Goal: Task Accomplishment & Management: Complete application form

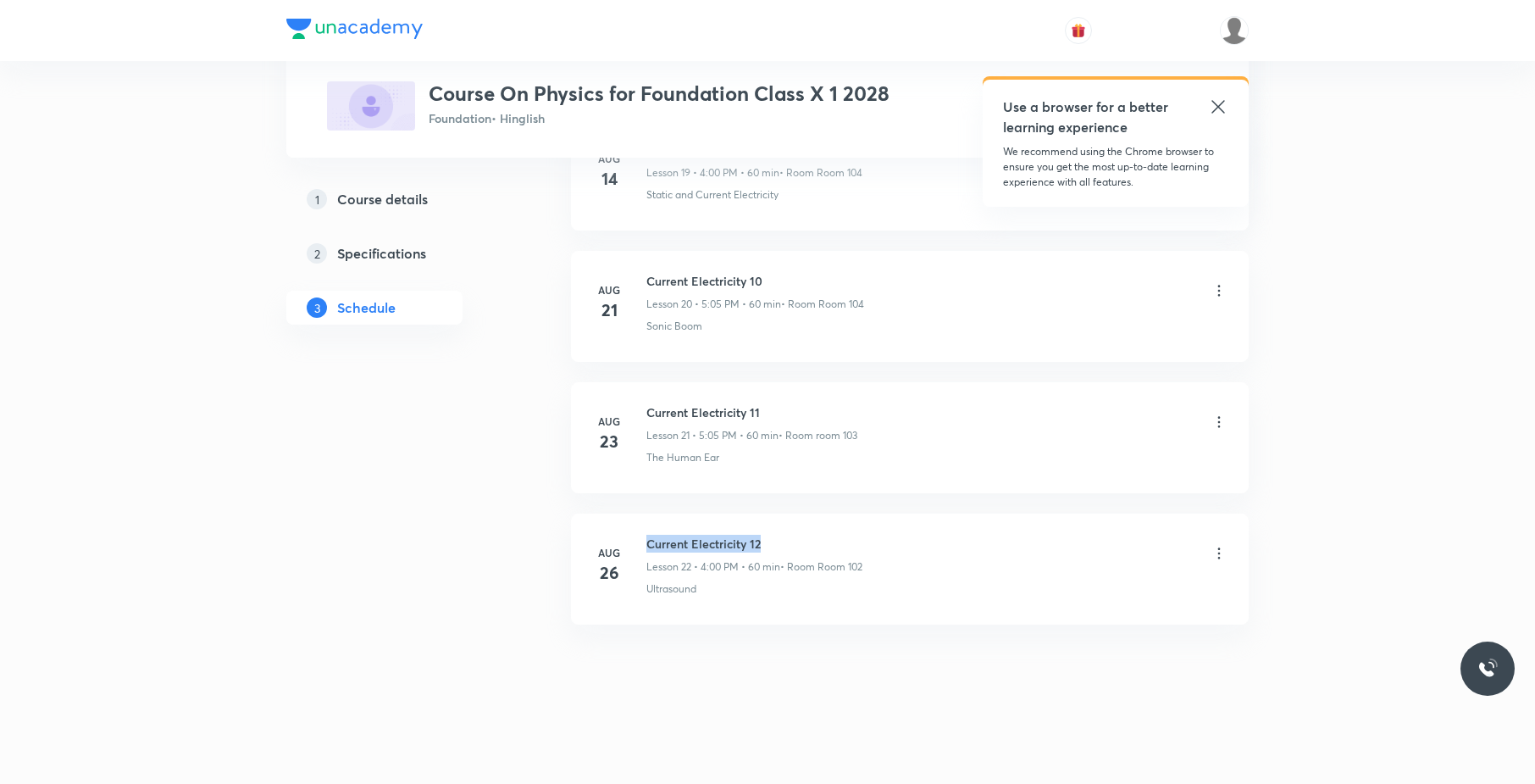
click at [647, 522] on li "[DATE] Current Electricity 12 Lesson 22 • 4:00 PM • 60 min • Room Room 102 Ultr…" at bounding box center [910, 568] width 678 height 111
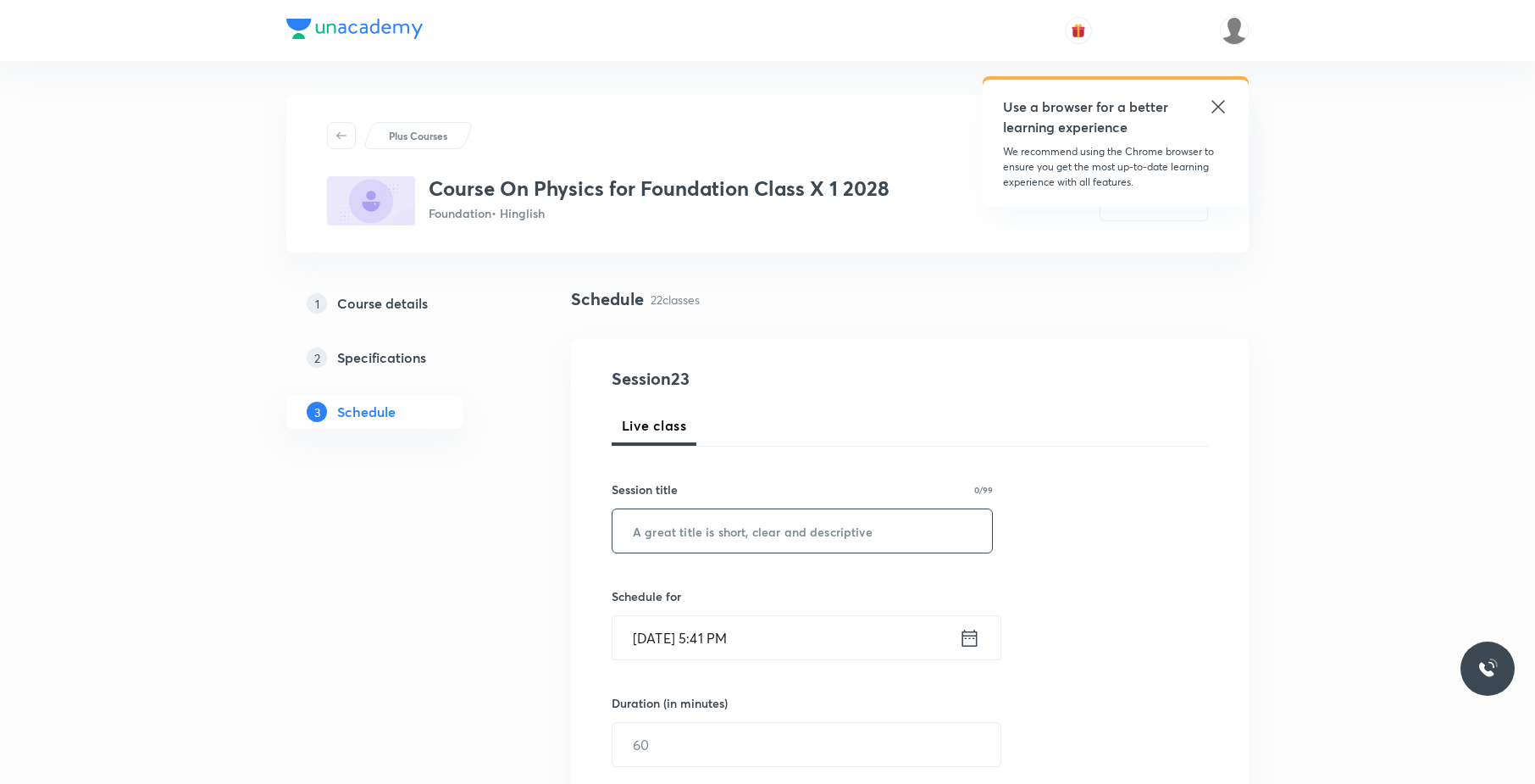
click at [835, 523] on input "text" at bounding box center [802, 531] width 379 height 44
paste input "Current Electricity 12"
type input "Current Electricity 13"
click at [845, 621] on input "[DATE] 5:41 PM" at bounding box center [786, 637] width 346 height 44
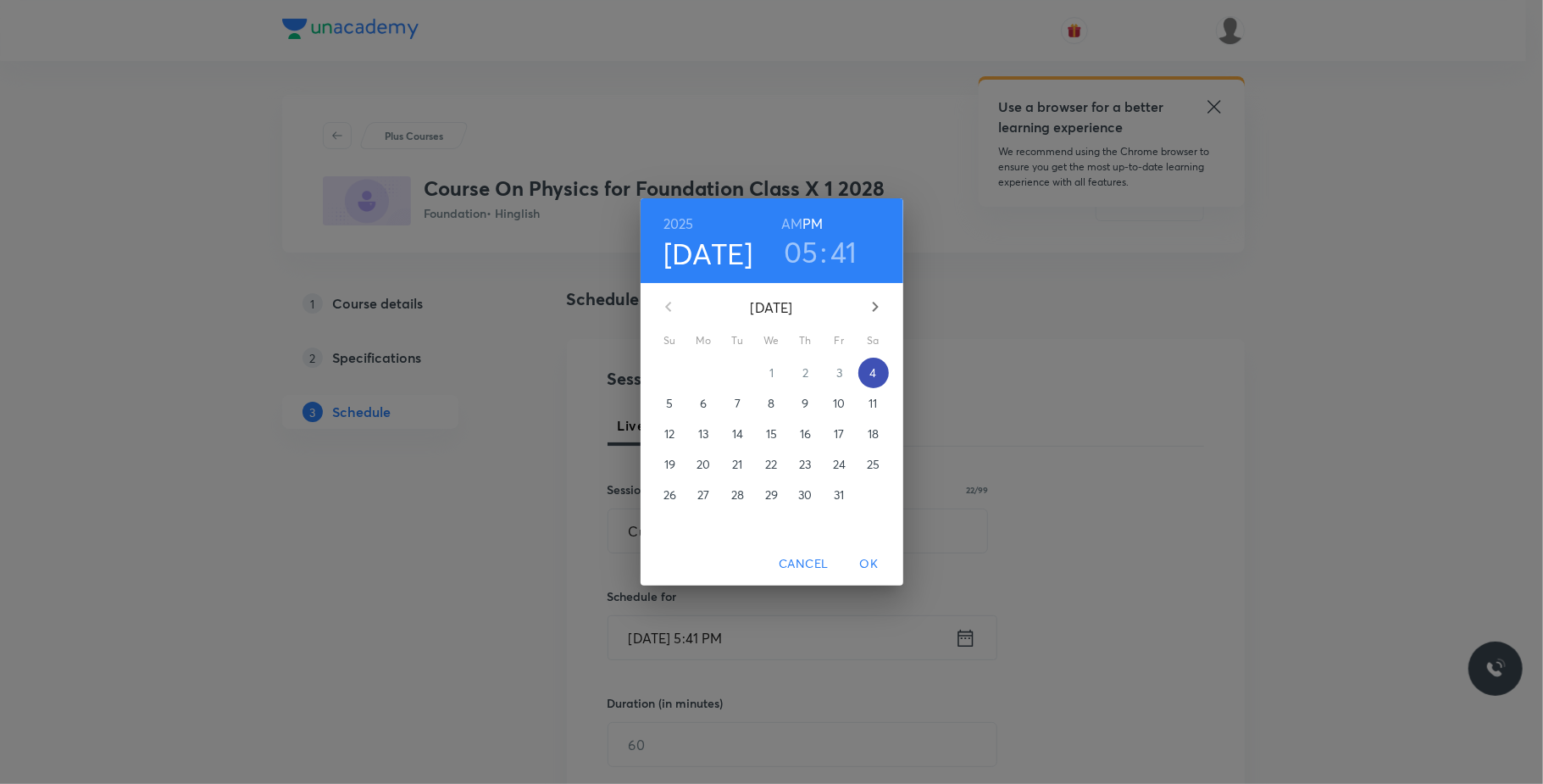
click at [875, 380] on p "4" at bounding box center [872, 373] width 7 height 17
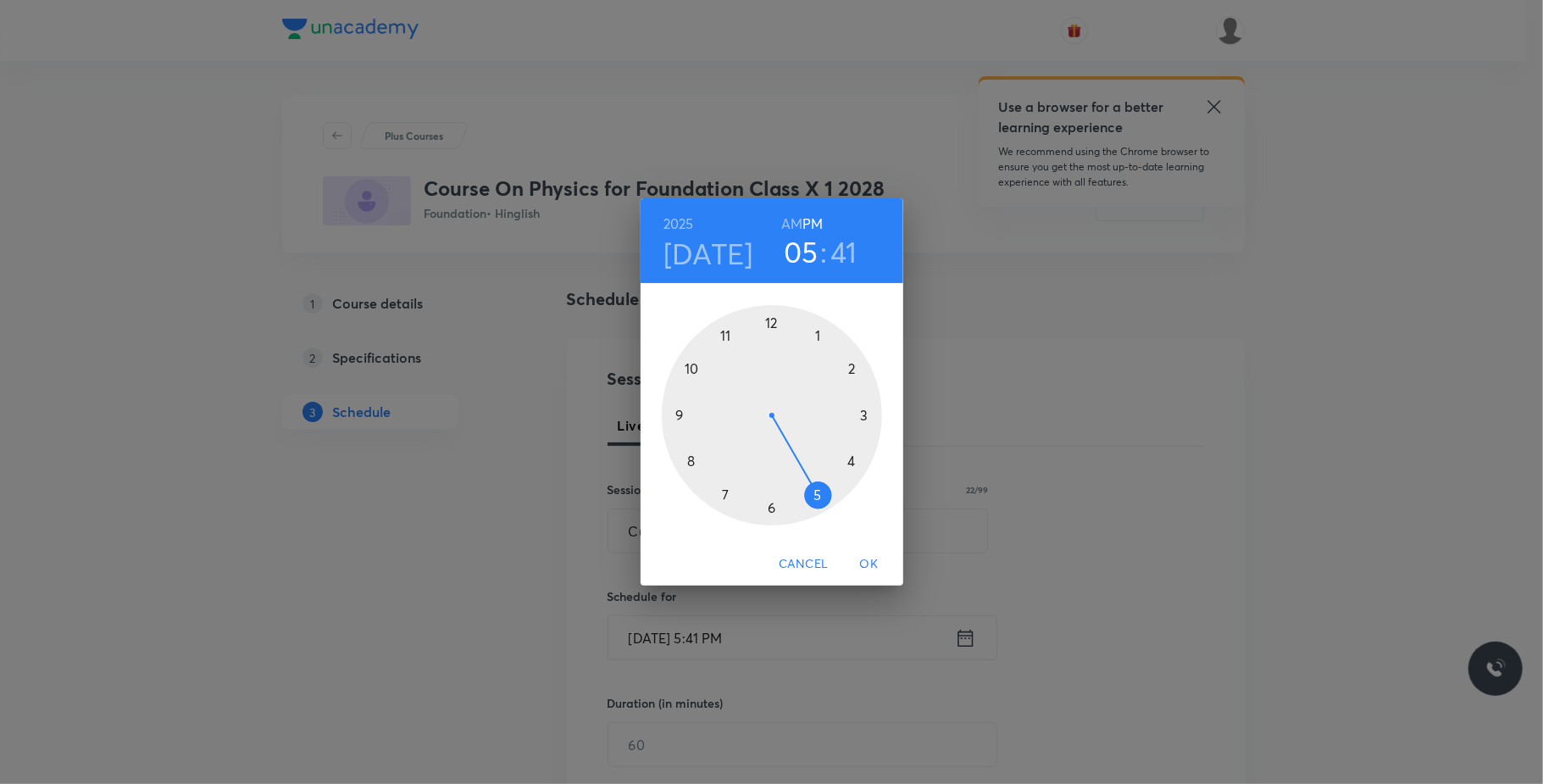
drag, startPoint x: 775, startPoint y: 506, endPoint x: 781, endPoint y: 496, distance: 11.7
click at [774, 507] on div at bounding box center [772, 415] width 220 height 220
click at [850, 373] on div at bounding box center [772, 415] width 220 height 220
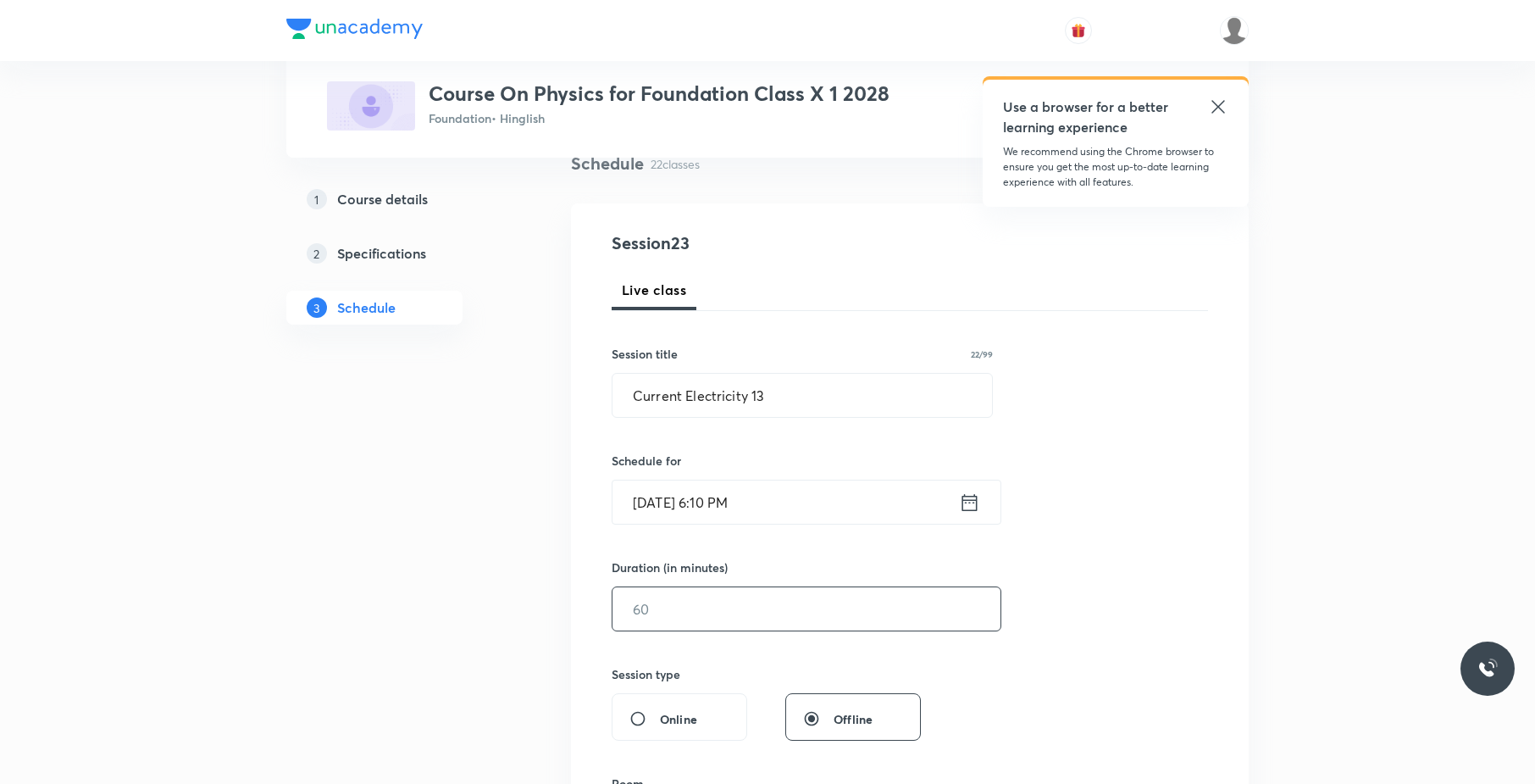
scroll to position [164, 0]
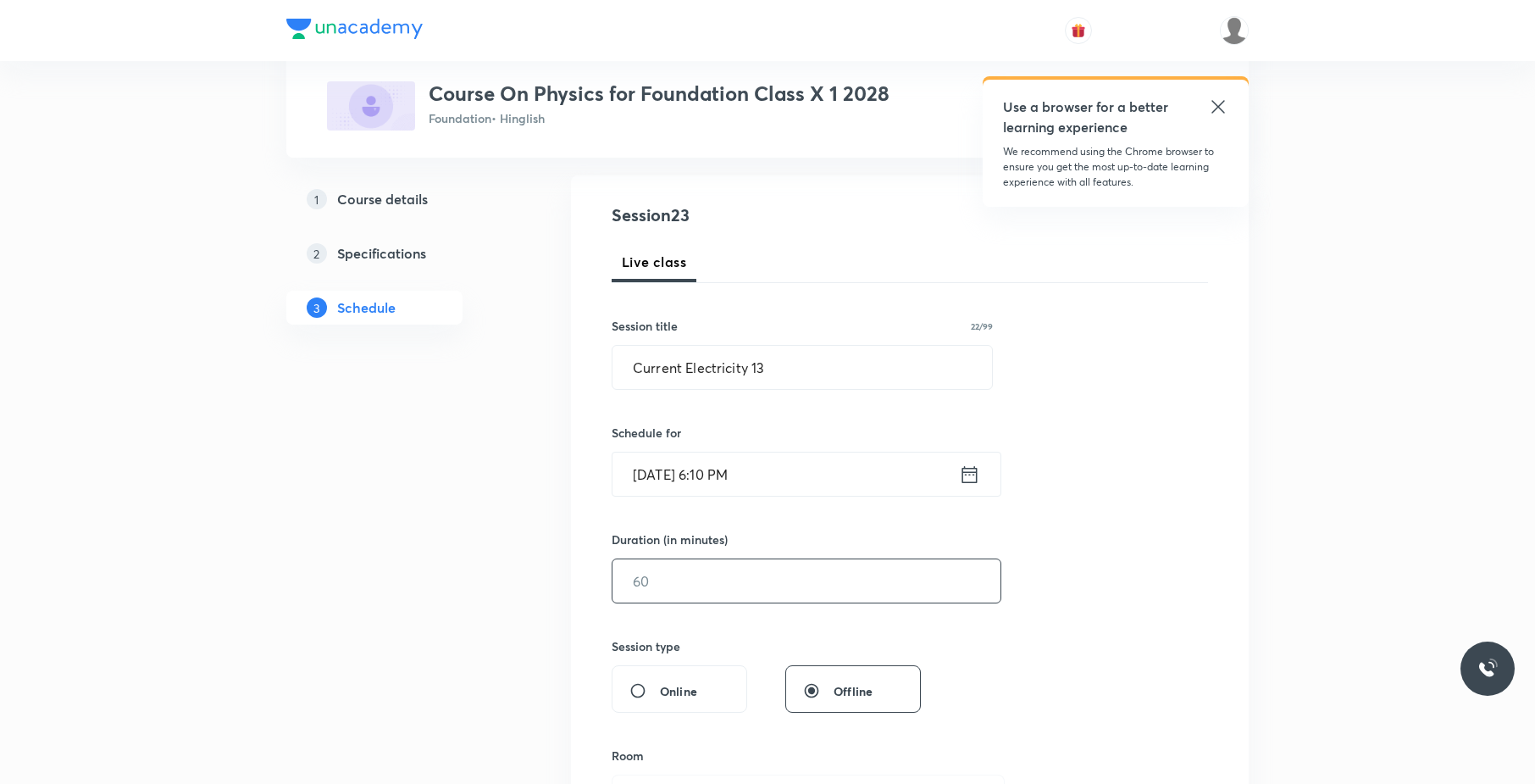
click at [733, 594] on input "text" at bounding box center [807, 581] width 388 height 44
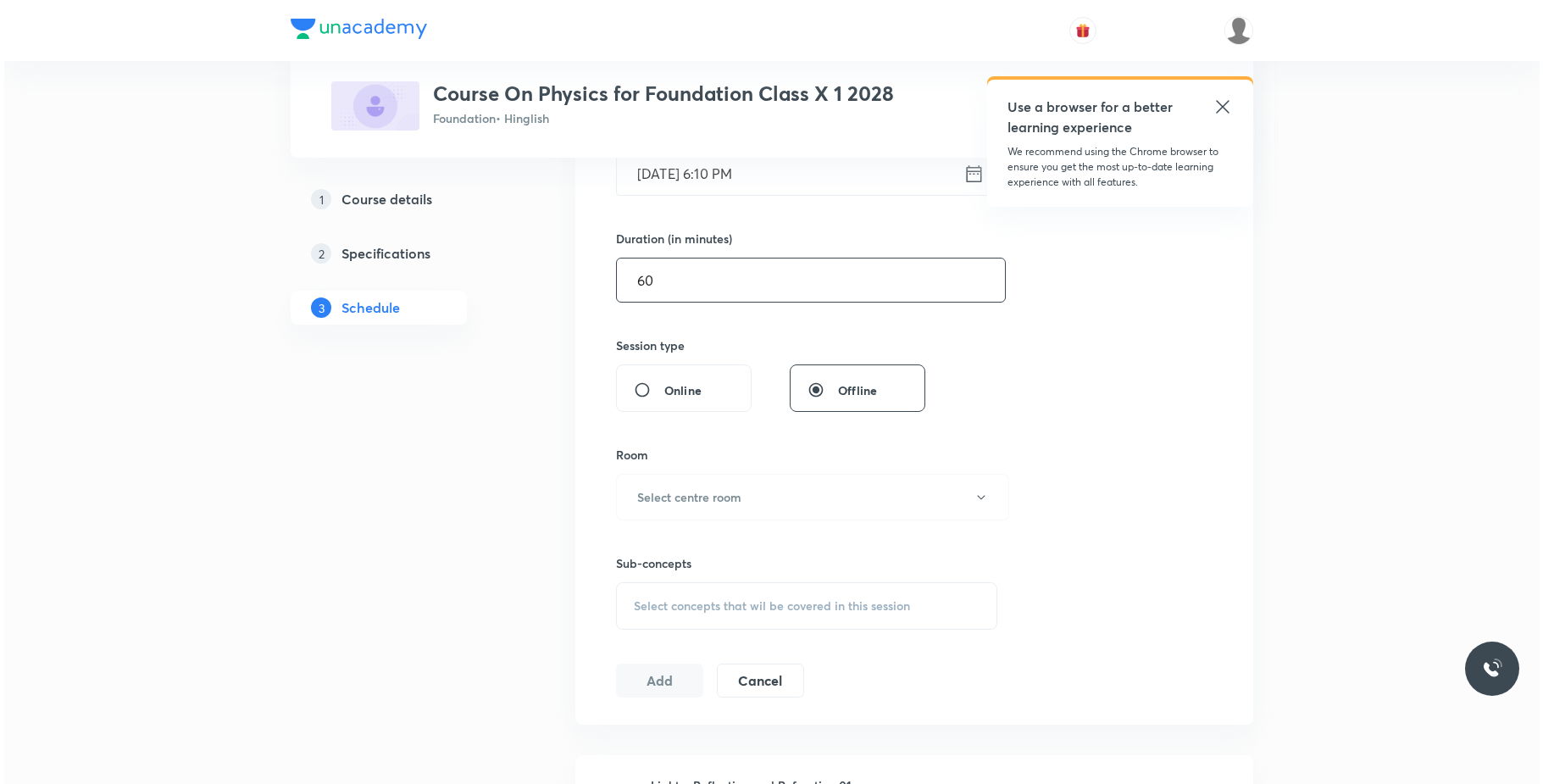
scroll to position [465, 0]
type input "60"
click at [751, 490] on button "Select centre room" at bounding box center [809, 496] width 394 height 46
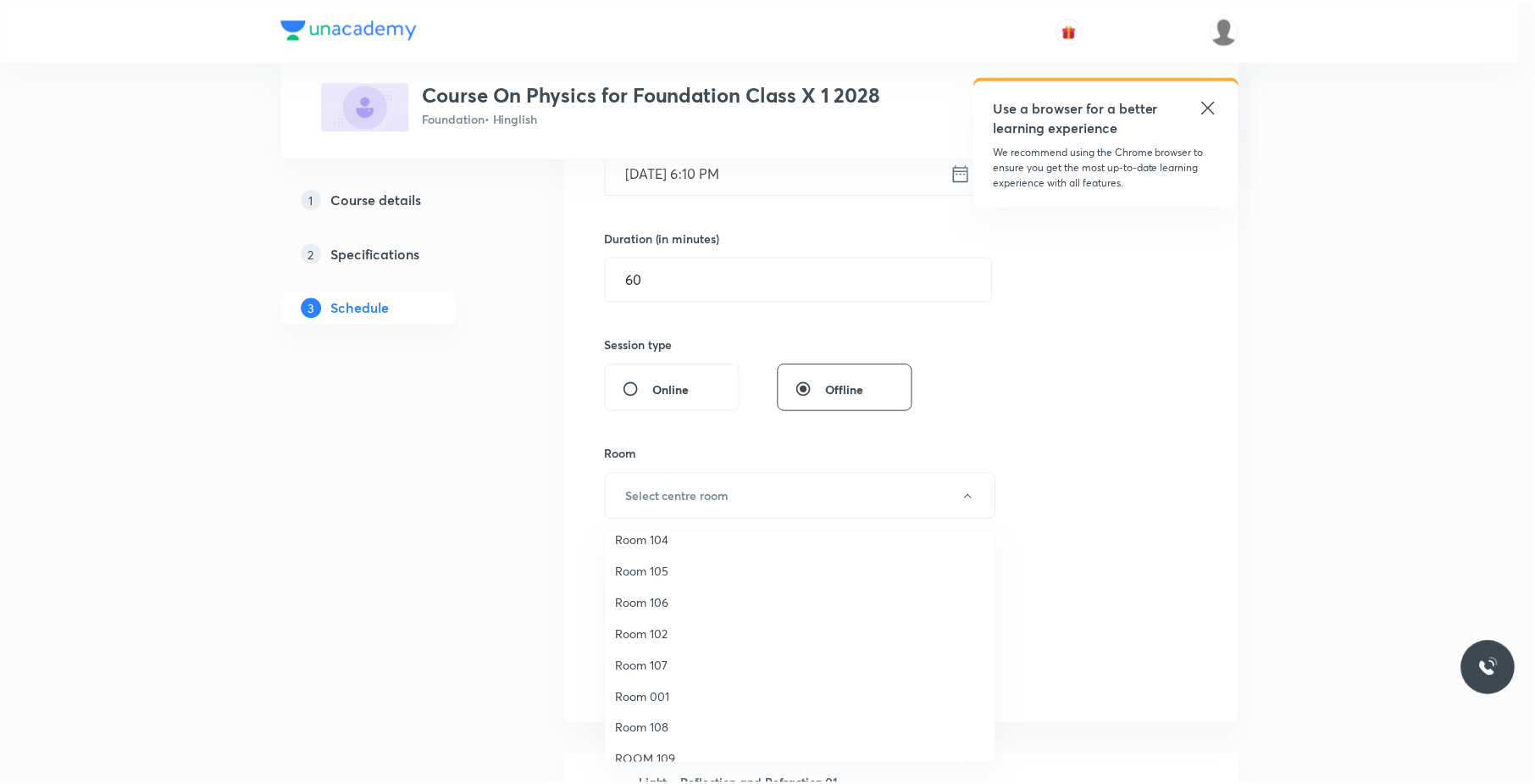
scroll to position [77, 0]
click at [672, 720] on span "Room 108" at bounding box center [804, 728] width 371 height 18
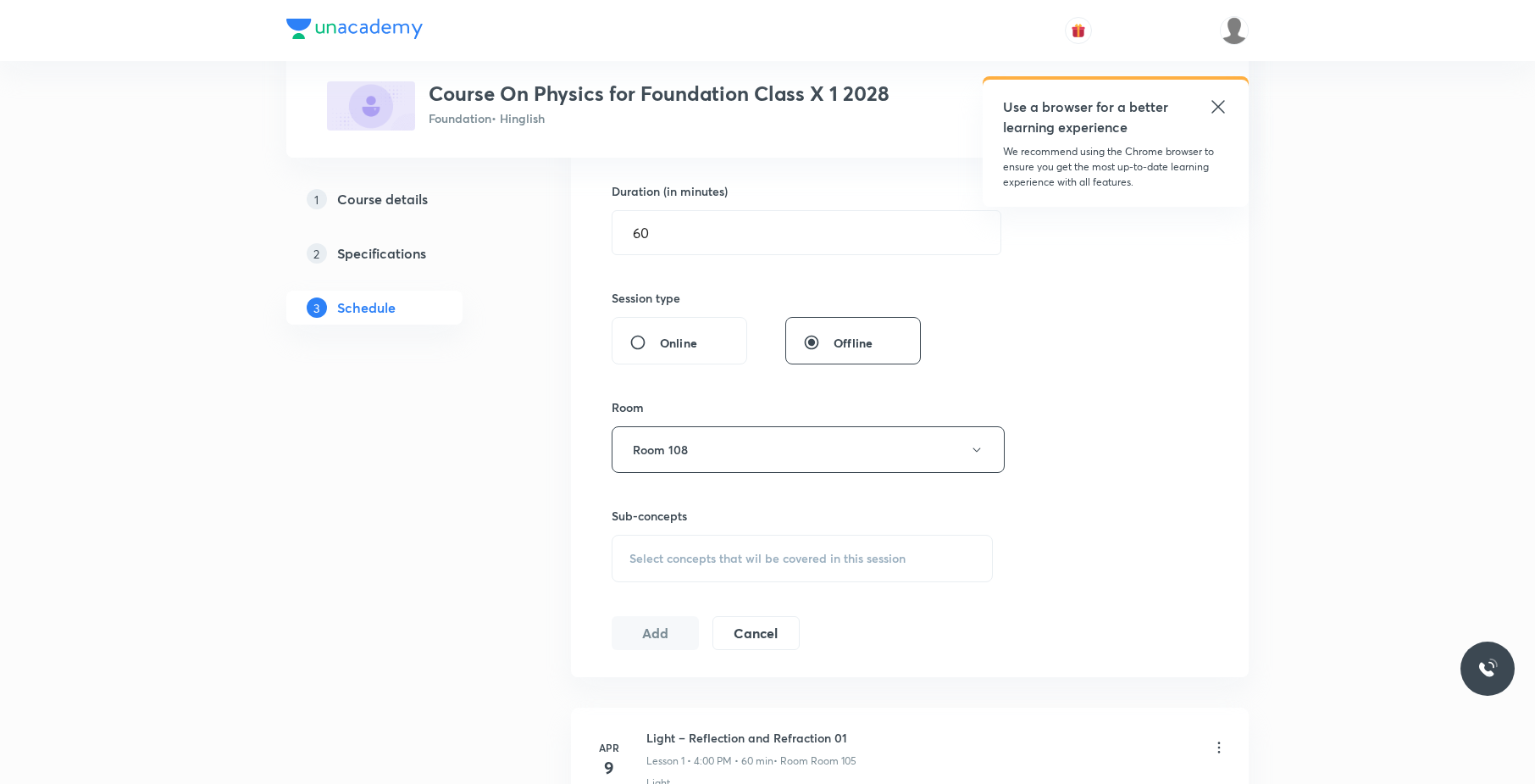
scroll to position [515, 0]
click at [779, 557] on span "Select concepts that wil be covered in this session" at bounding box center [768, 555] width 276 height 13
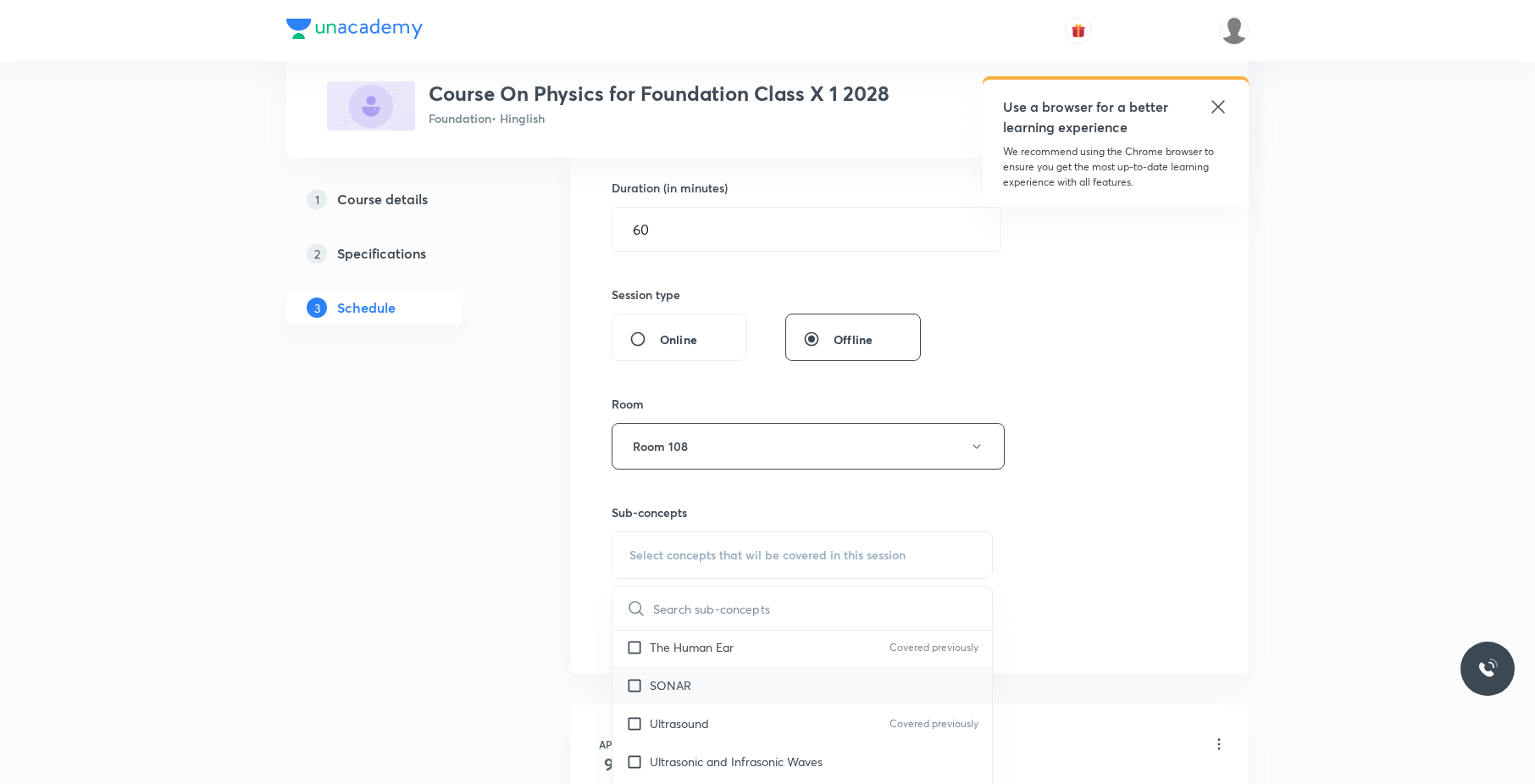
scroll to position [81, 0]
drag, startPoint x: 744, startPoint y: 681, endPoint x: 1261, endPoint y: 515, distance: 543.0
click at [756, 671] on div "SONAR" at bounding box center [802, 682] width 379 height 38
checkbox input "true"
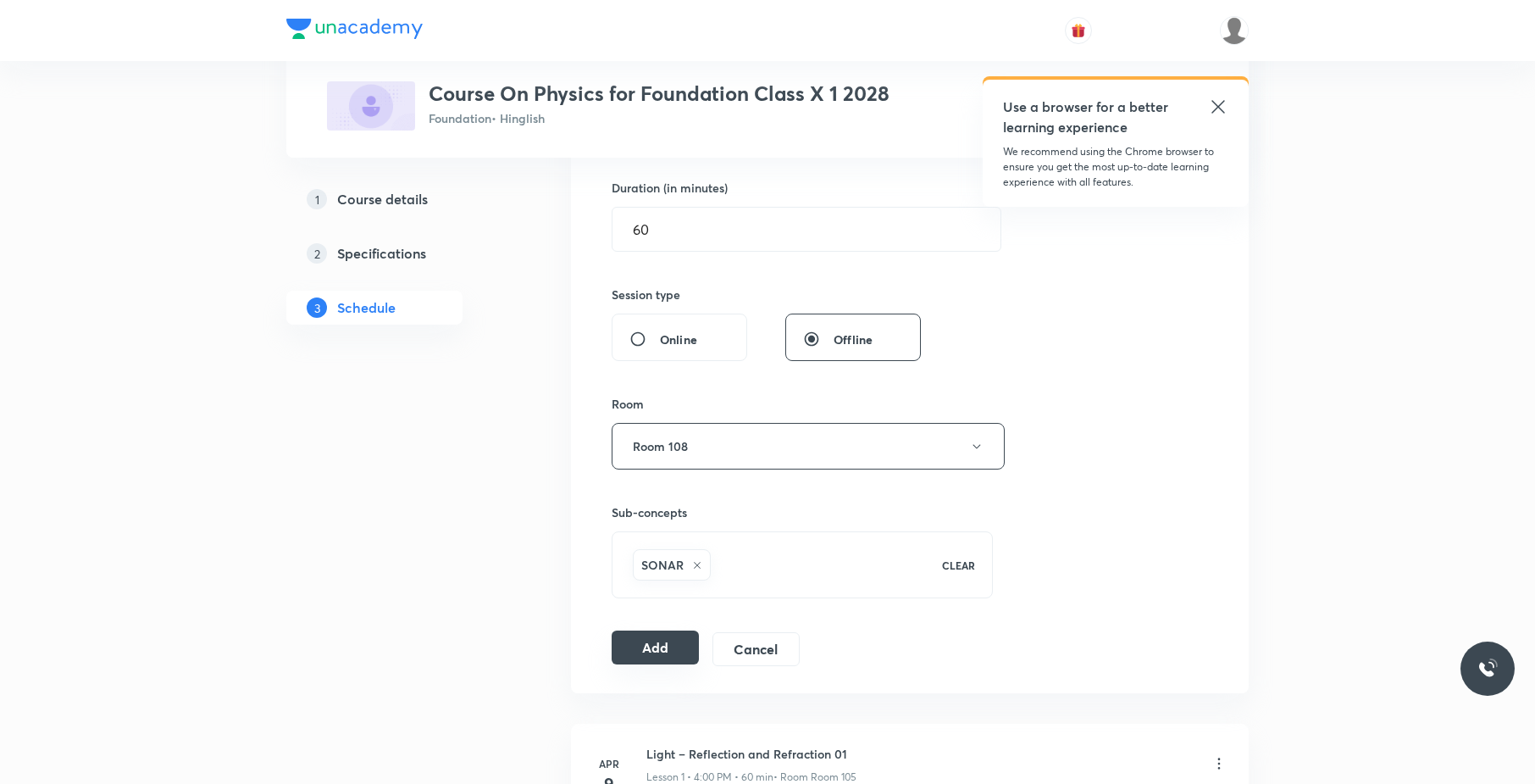
click at [657, 659] on button "Add" at bounding box center [655, 648] width 87 height 34
